Goal: Transaction & Acquisition: Purchase product/service

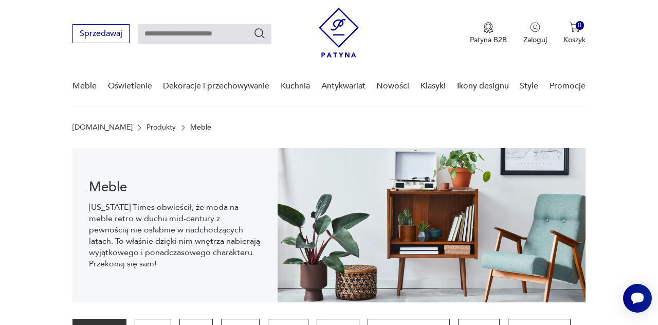
scroll to position [24, 0]
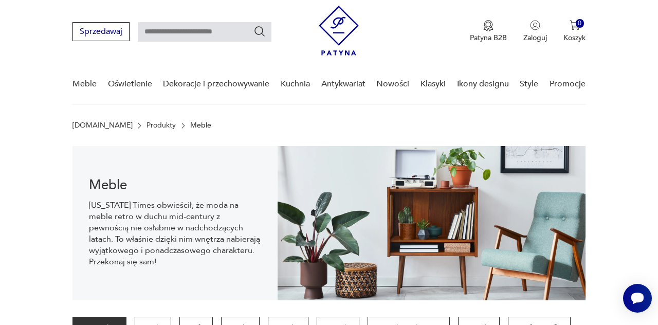
click at [537, 324] on p "Szafy i szafki" at bounding box center [539, 328] width 63 height 23
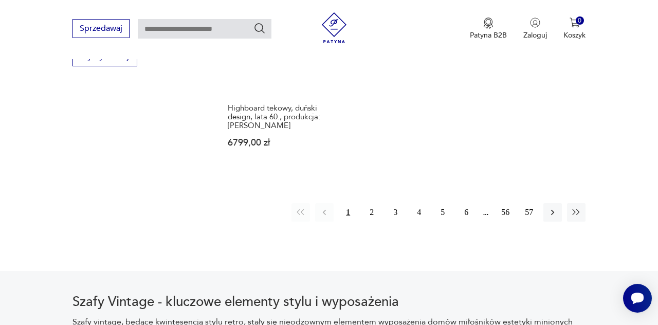
scroll to position [1512, 0]
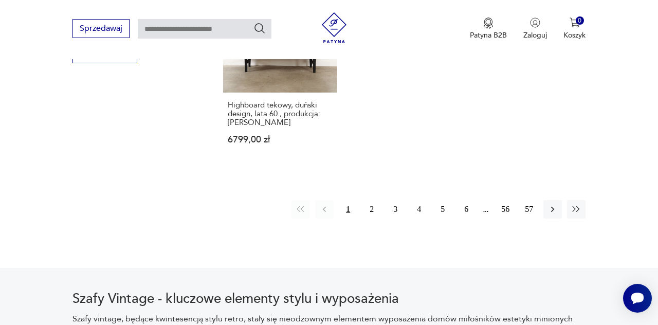
click at [373, 208] on button "2" at bounding box center [371, 209] width 19 height 19
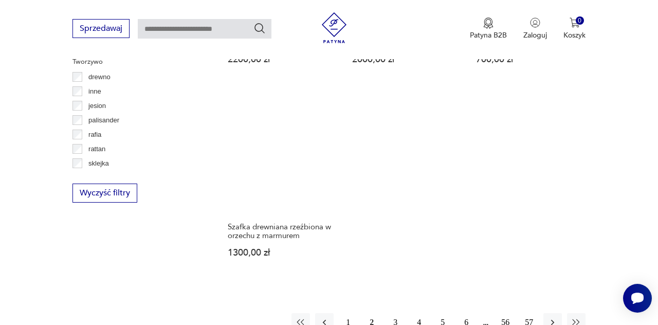
scroll to position [1373, 0]
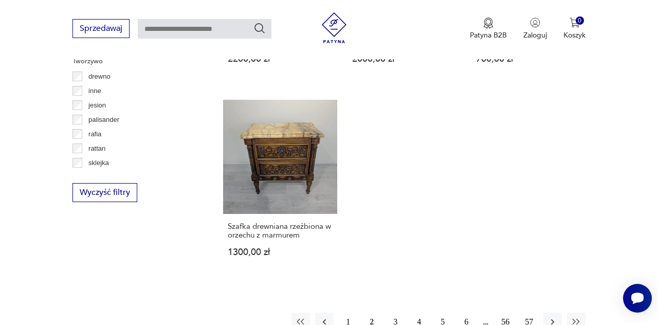
click at [582, 324] on button "button" at bounding box center [576, 322] width 19 height 19
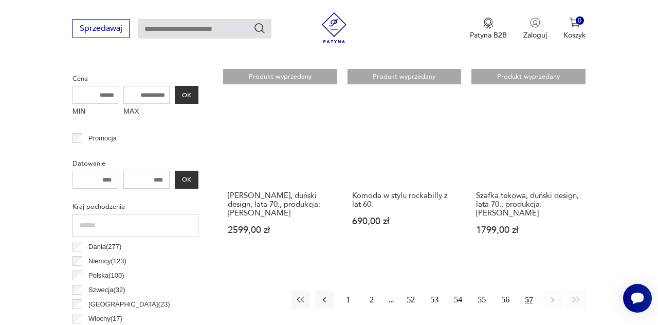
scroll to position [397, 0]
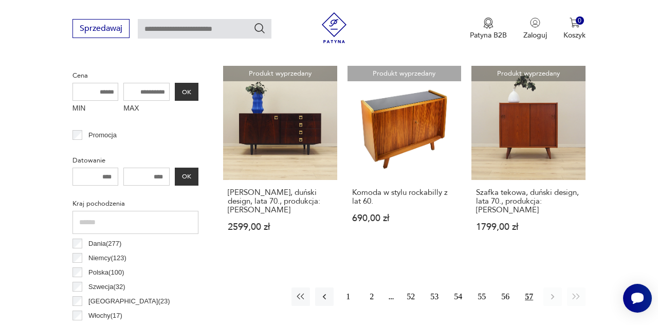
click at [376, 297] on button "2" at bounding box center [371, 296] width 19 height 19
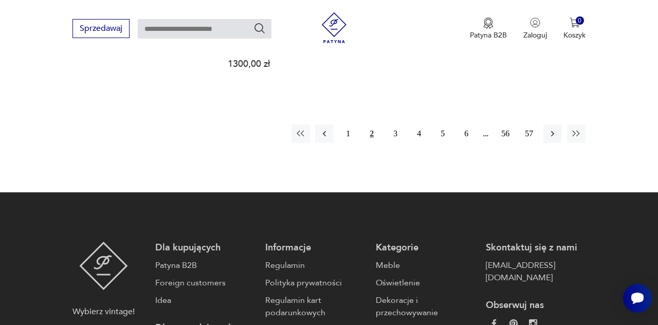
scroll to position [1563, 0]
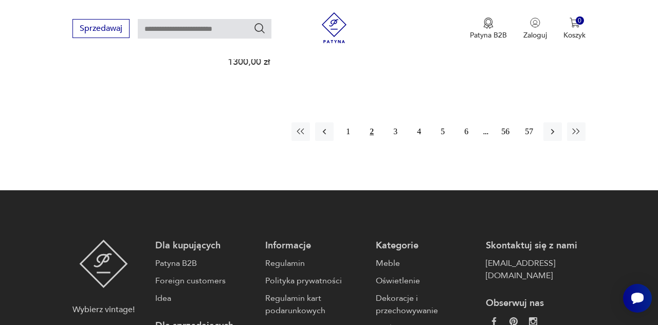
click at [401, 133] on button "3" at bounding box center [395, 131] width 19 height 19
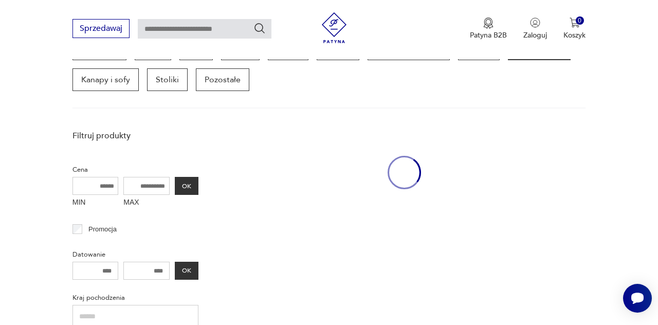
scroll to position [273, 0]
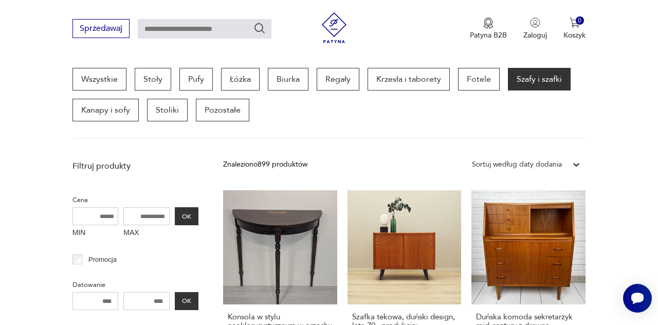
click at [494, 279] on link "Duńska komoda sekretarzyk mid-century z drewna teakowego – ukryte lustro i wysu…" at bounding box center [528, 287] width 114 height 194
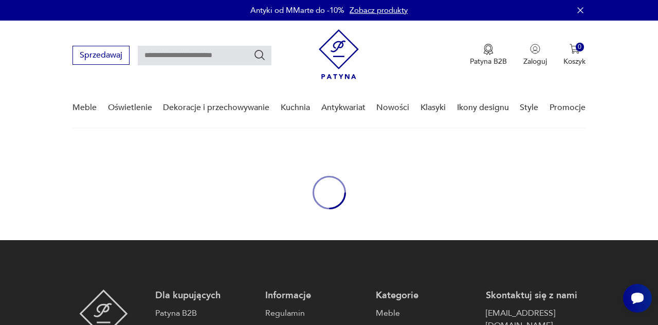
click at [534, 226] on div "oval-loading" at bounding box center [329, 192] width 658 height 95
click at [535, 226] on div "oval-loading" at bounding box center [329, 192] width 658 height 95
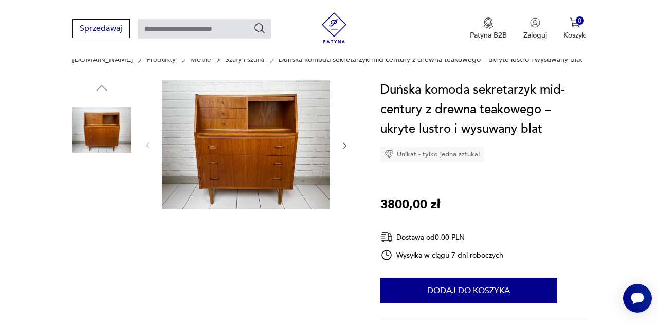
scroll to position [91, 0]
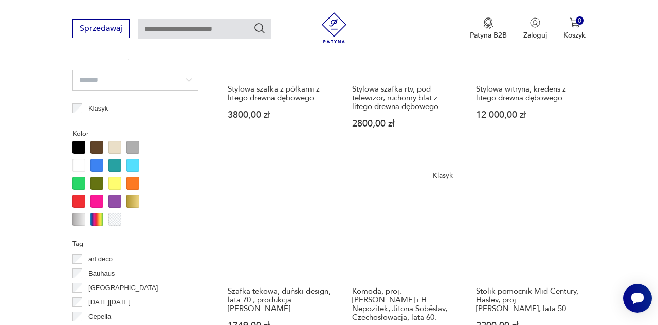
scroll to position [915, 0]
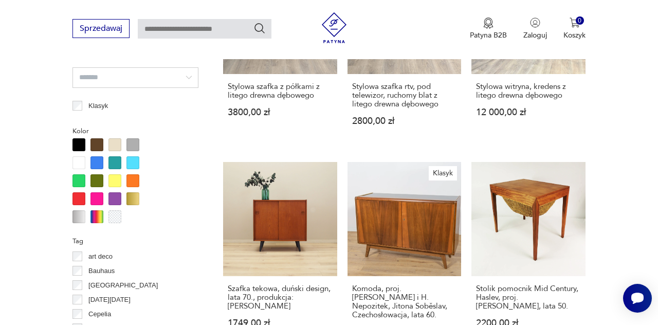
click at [539, 208] on link "Stolik pomocnik Mid Century, Haslev, proj. [PERSON_NAME], lata 50. 2200,00 zł" at bounding box center [528, 259] width 114 height 194
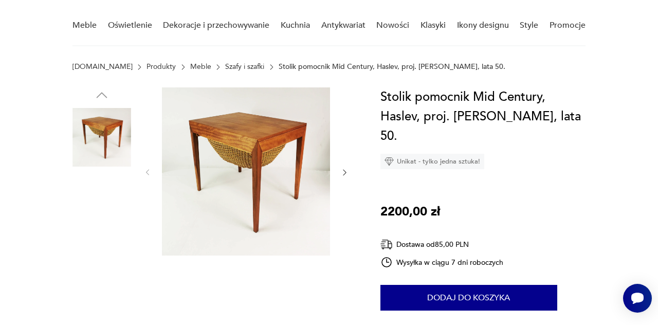
scroll to position [84, 0]
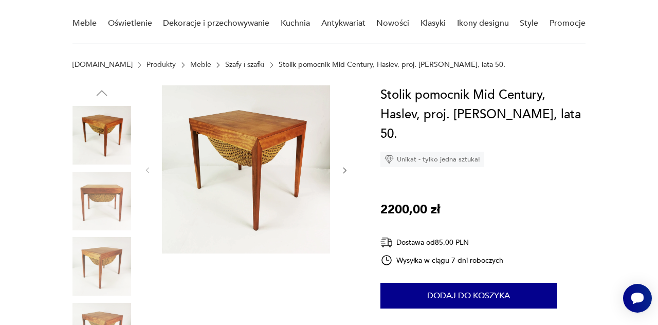
click at [344, 171] on icon "button" at bounding box center [344, 170] width 8 height 8
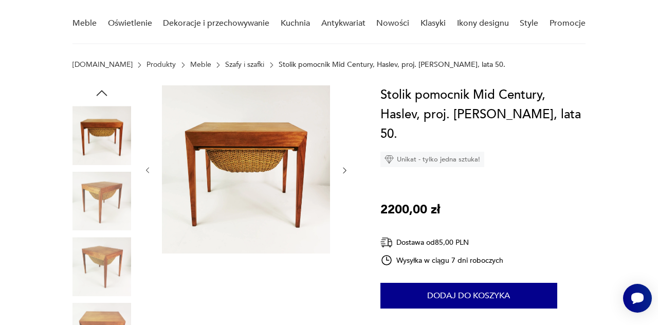
click at [344, 174] on icon "button" at bounding box center [344, 170] width 8 height 8
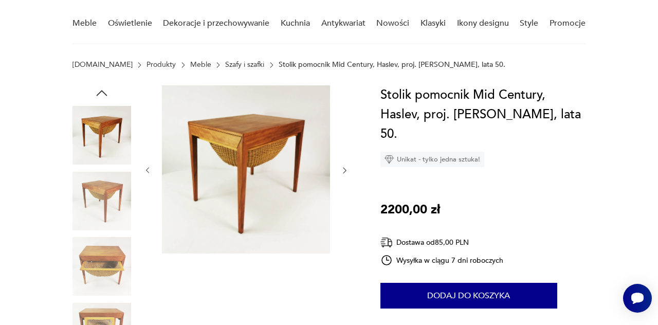
click at [344, 182] on div at bounding box center [246, 170] width 206 height 170
click at [344, 174] on icon "button" at bounding box center [344, 170] width 8 height 8
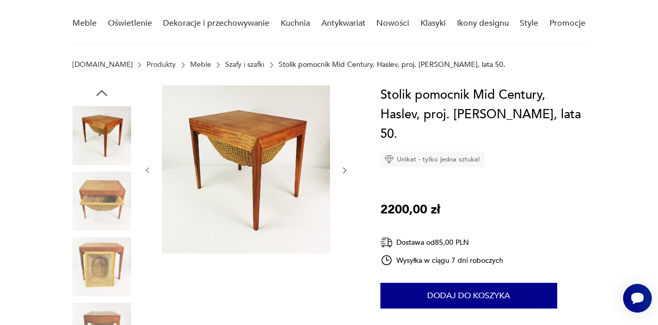
click at [344, 174] on icon "button" at bounding box center [344, 170] width 8 height 8
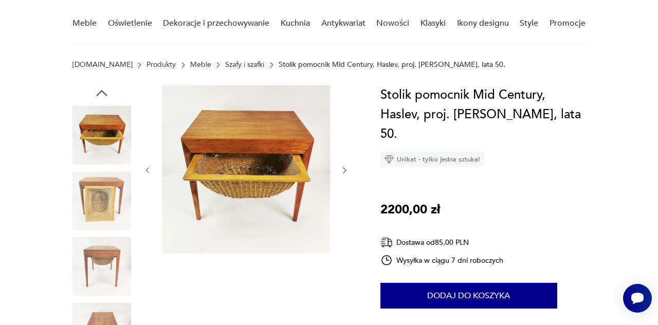
click at [344, 171] on icon "button" at bounding box center [344, 171] width 3 height 6
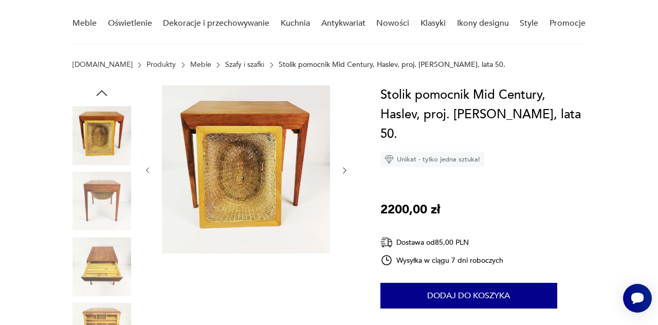
click at [346, 174] on icon "button" at bounding box center [344, 170] width 8 height 8
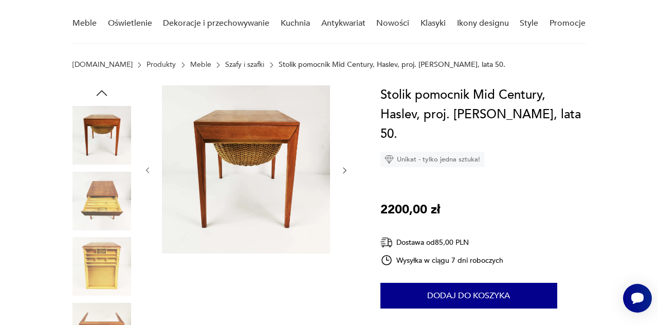
click at [348, 181] on div at bounding box center [246, 170] width 206 height 170
click at [346, 175] on button "button" at bounding box center [344, 171] width 8 height 10
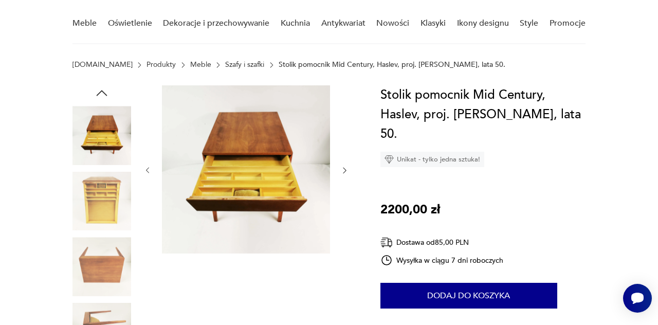
click at [350, 182] on div at bounding box center [213, 234] width 283 height 298
click at [350, 181] on div at bounding box center [213, 234] width 283 height 298
click at [344, 174] on icon "button" at bounding box center [344, 170] width 8 height 8
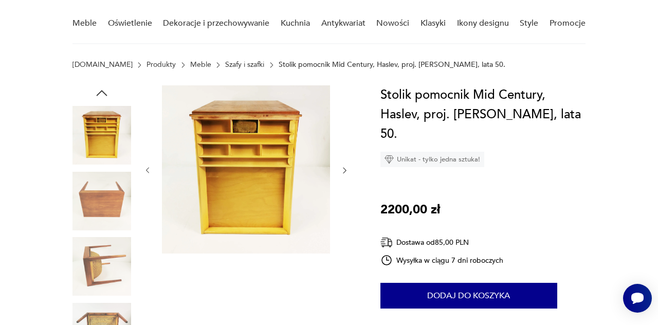
click at [344, 174] on icon "button" at bounding box center [344, 170] width 8 height 8
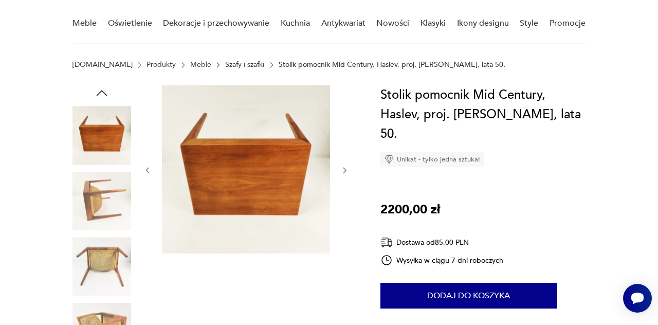
click at [346, 182] on div at bounding box center [246, 170] width 206 height 170
click at [349, 183] on div at bounding box center [246, 170] width 206 height 170
click at [345, 173] on icon "button" at bounding box center [344, 170] width 8 height 8
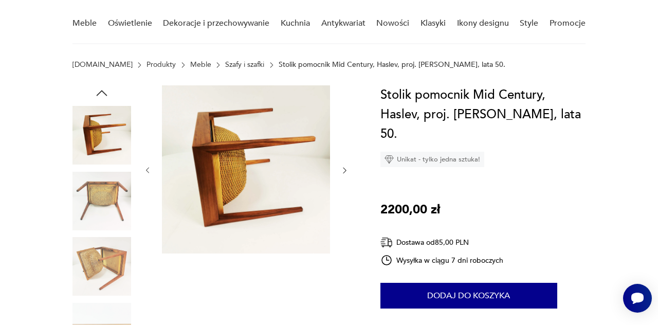
click at [353, 192] on div at bounding box center [213, 234] width 283 height 298
click at [346, 175] on button "button" at bounding box center [344, 171] width 8 height 10
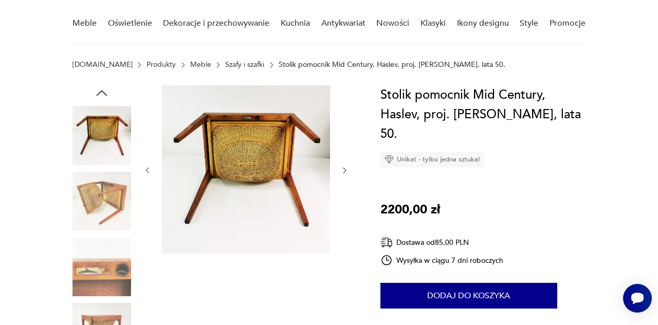
click at [348, 175] on button "button" at bounding box center [344, 171] width 8 height 10
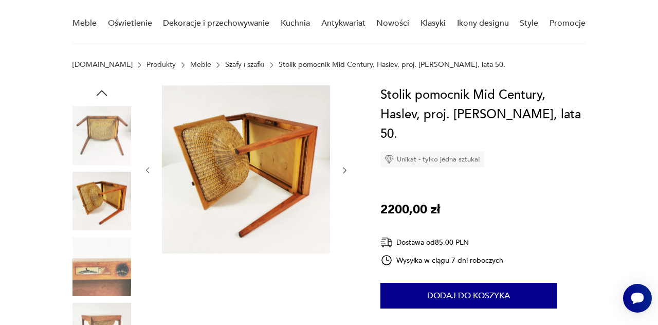
click at [346, 174] on icon "button" at bounding box center [344, 170] width 8 height 8
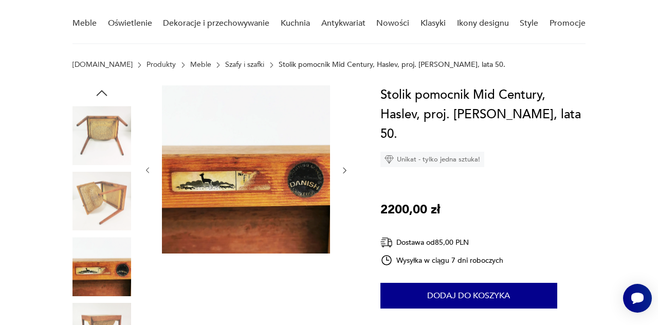
click at [346, 173] on icon "button" at bounding box center [344, 170] width 8 height 8
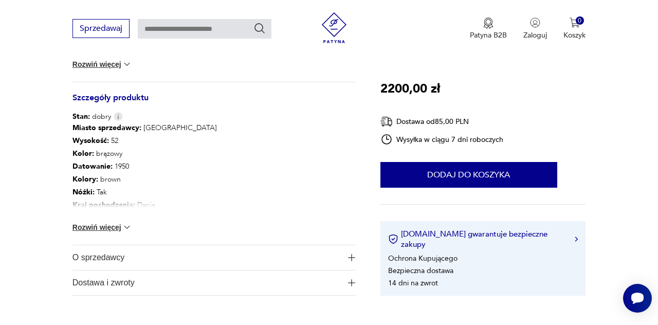
scroll to position [537, 0]
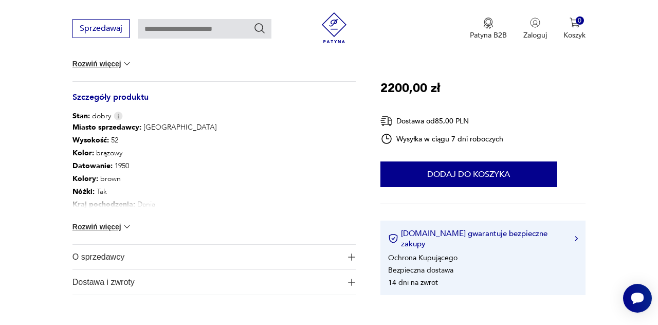
click at [115, 67] on button "Rozwiń więcej" at bounding box center [102, 64] width 60 height 10
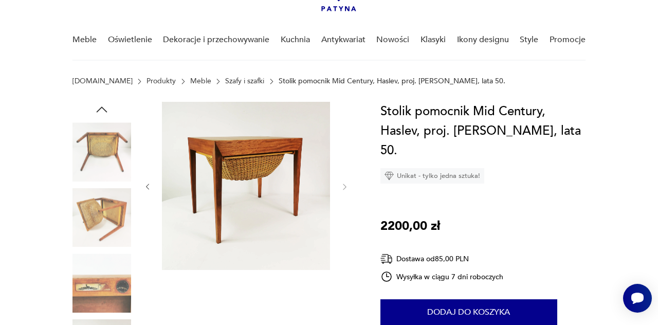
scroll to position [75, 0]
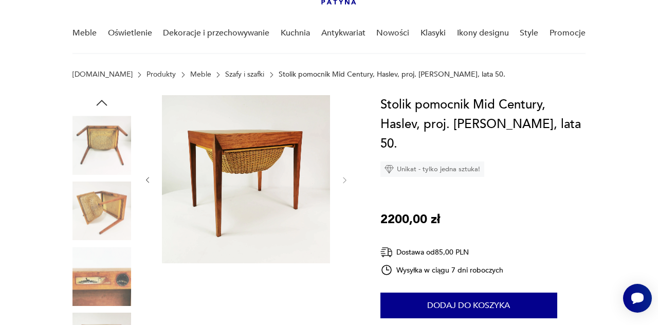
click at [291, 159] on img at bounding box center [246, 179] width 168 height 168
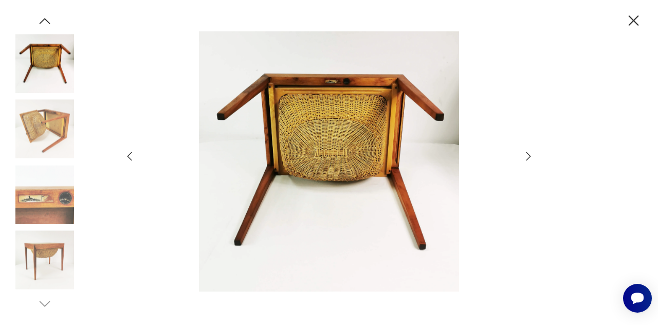
click at [530, 162] on icon "button" at bounding box center [528, 156] width 12 height 12
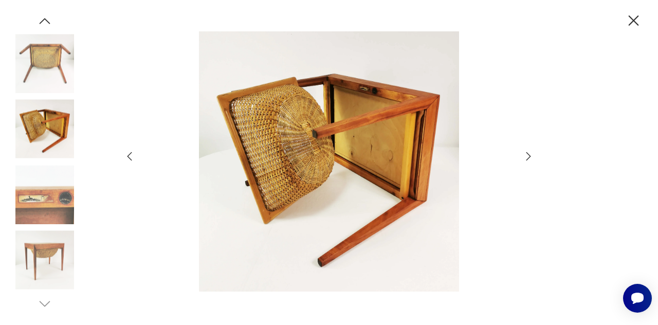
click at [532, 162] on icon "button" at bounding box center [528, 156] width 12 height 12
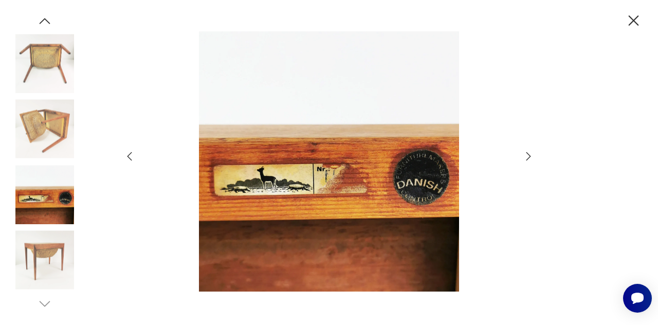
click at [529, 162] on icon "button" at bounding box center [528, 156] width 12 height 12
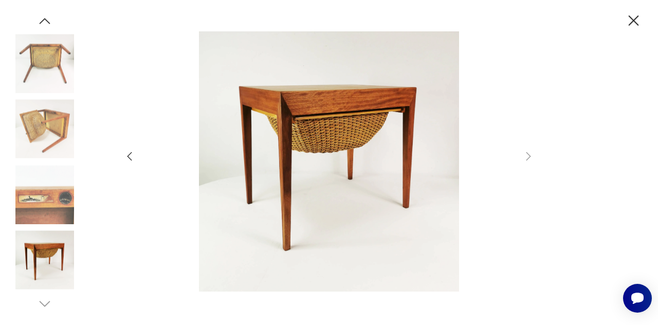
click at [538, 198] on div at bounding box center [329, 162] width 658 height 325
click at [630, 22] on icon "button" at bounding box center [634, 21] width 18 height 18
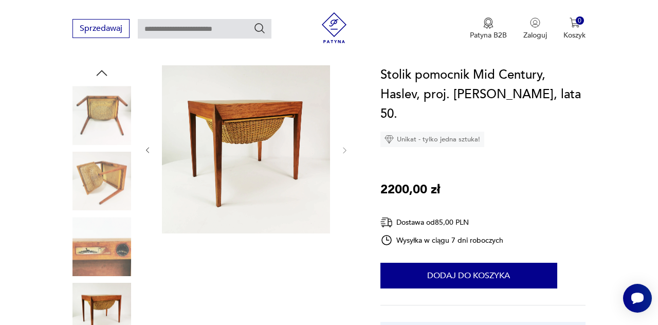
scroll to position [112, 0]
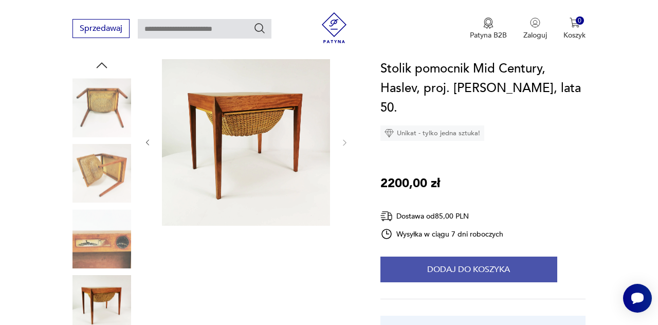
click at [514, 274] on button "Dodaj do koszyka" at bounding box center [468, 270] width 177 height 26
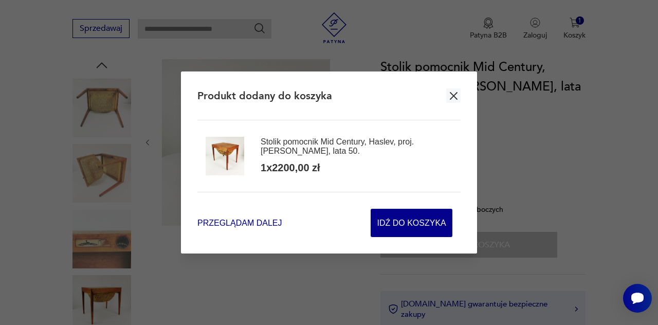
click at [256, 229] on span "Przeglądam dalej" at bounding box center [239, 223] width 84 height 12
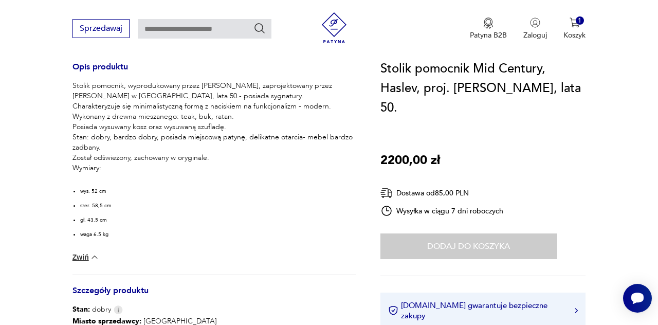
scroll to position [428, 0]
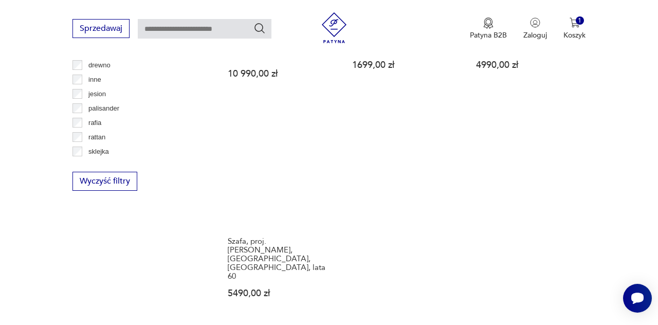
scroll to position [1385, 0]
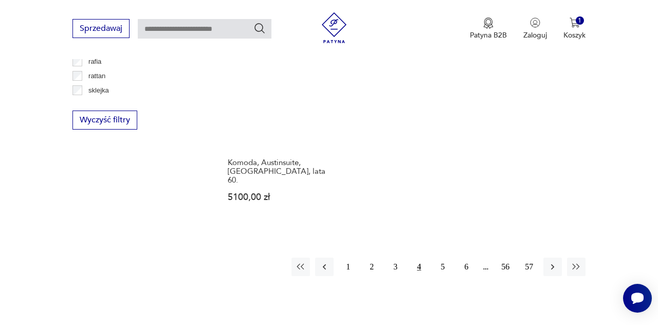
scroll to position [1447, 0]
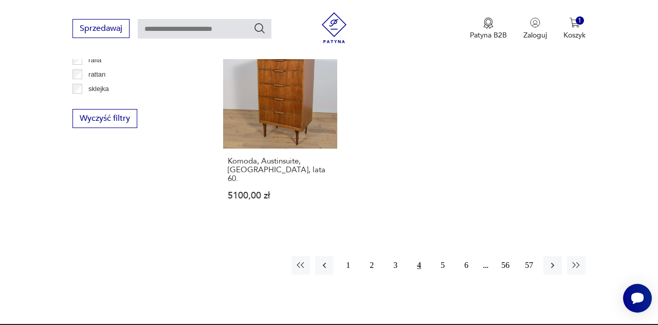
click at [447, 256] on button "5" at bounding box center [442, 265] width 19 height 19
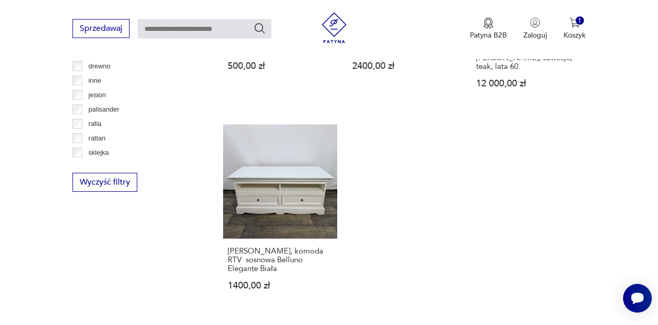
scroll to position [1384, 0]
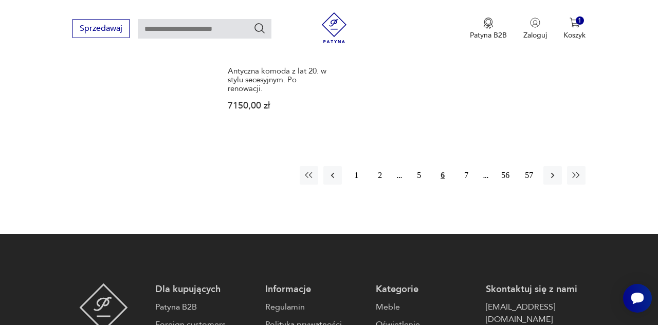
scroll to position [1531, 0]
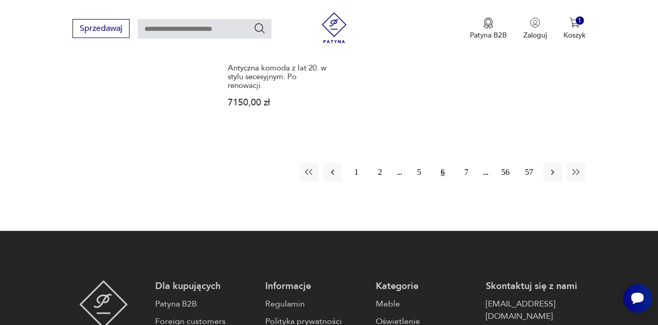
click at [472, 176] on button "7" at bounding box center [466, 172] width 19 height 19
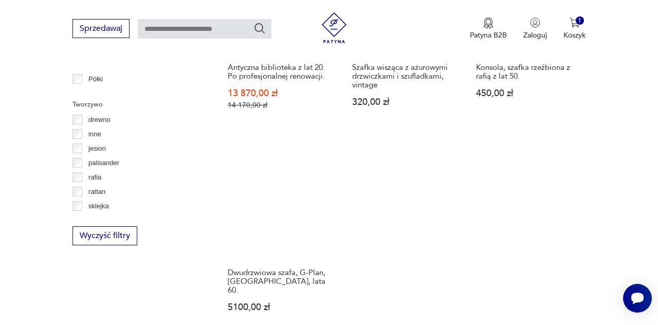
scroll to position [1335, 0]
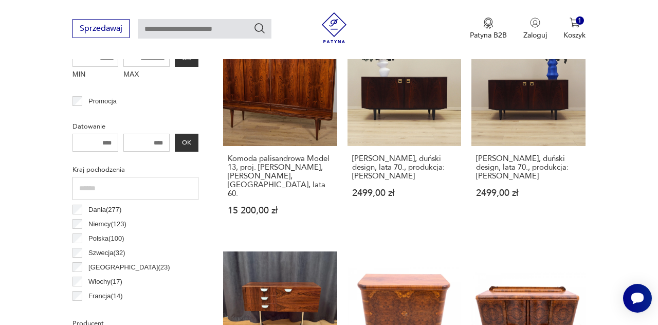
click at [544, 200] on div "Szafka palisandrowa, duński design, lata 70., produkcja: [PERSON_NAME] 2499,00 …" at bounding box center [528, 181] width 114 height 71
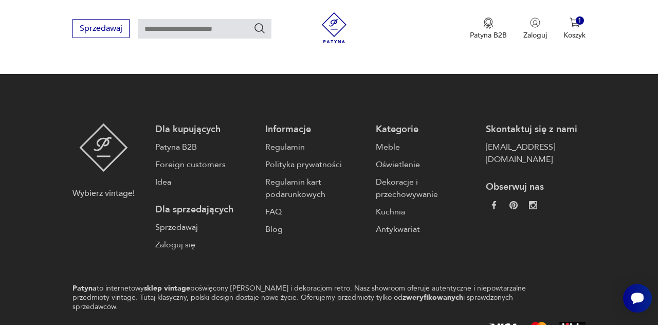
scroll to position [68, 0]
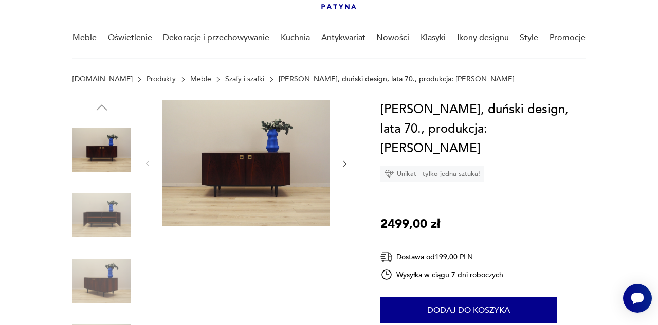
scroll to position [71, 0]
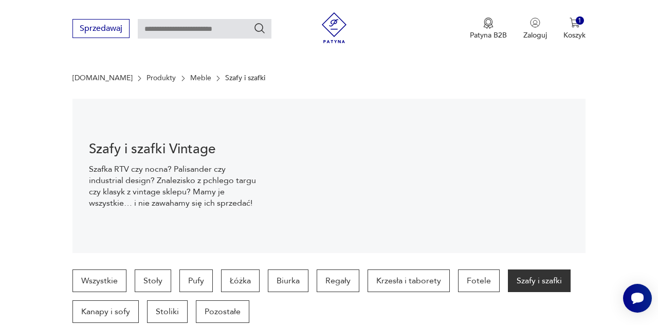
scroll to position [430, 0]
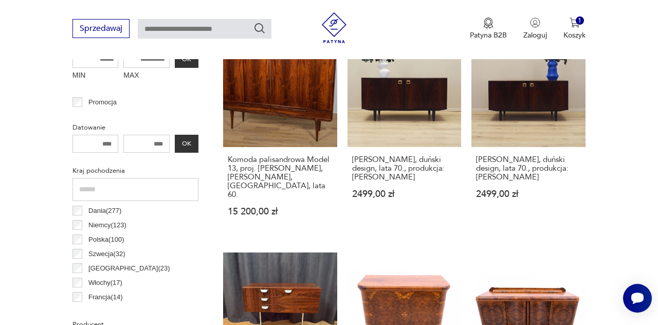
click at [546, 215] on div "Szafka palisandrowa, duński design, lata 70., produkcja: [PERSON_NAME] 2499,00 …" at bounding box center [528, 182] width 114 height 71
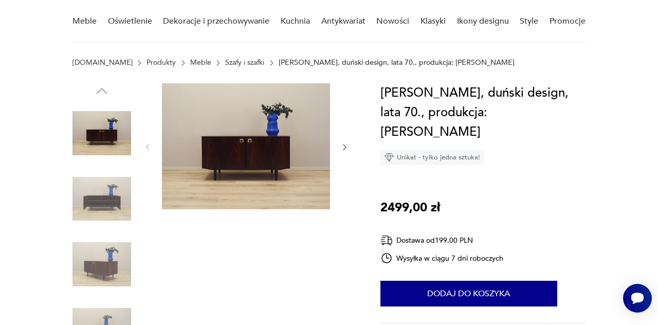
scroll to position [94, 0]
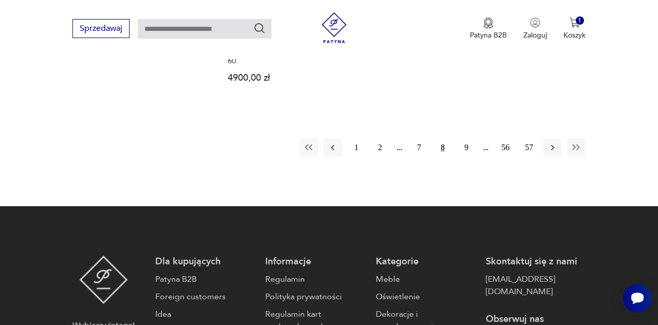
scroll to position [1579, 0]
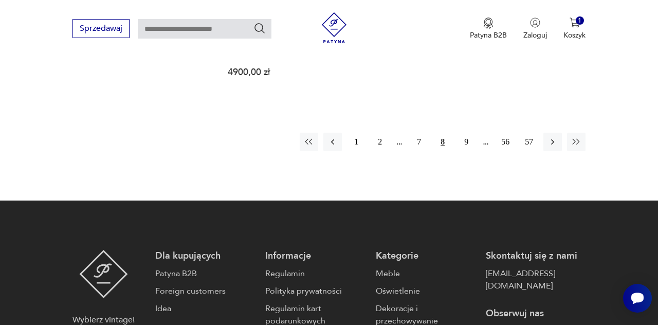
click at [474, 133] on button "9" at bounding box center [466, 142] width 19 height 19
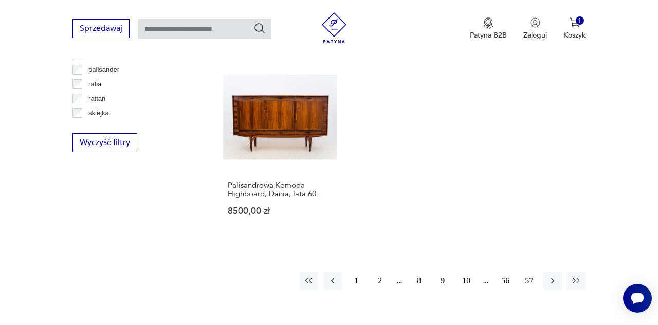
scroll to position [1423, 0]
click at [470, 271] on button "10" at bounding box center [466, 280] width 19 height 19
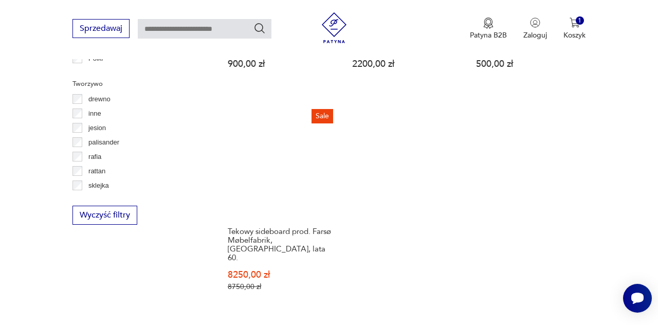
scroll to position [1354, 0]
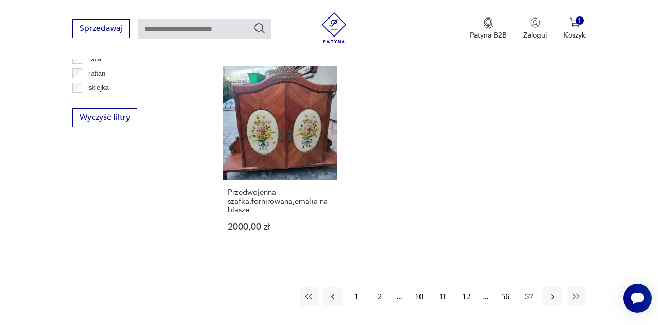
scroll to position [1448, 0]
click at [469, 287] on button "12" at bounding box center [466, 296] width 19 height 19
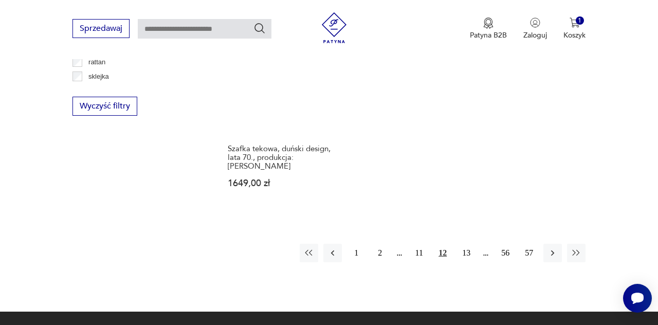
scroll to position [1462, 0]
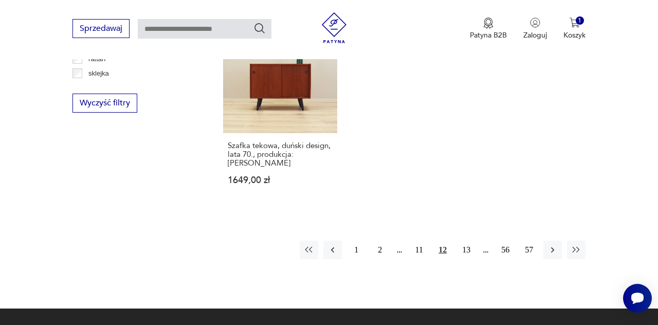
click at [465, 241] on button "13" at bounding box center [466, 250] width 19 height 19
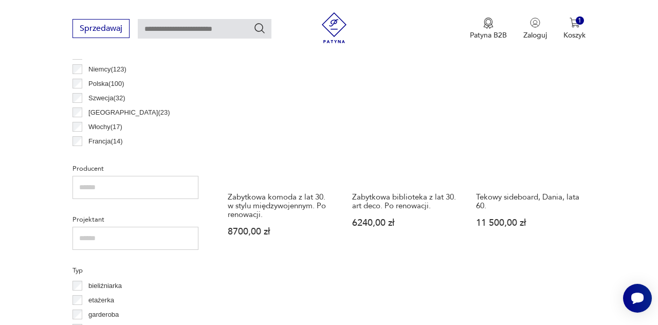
scroll to position [594, 0]
